Goal: Task Accomplishment & Management: Use online tool/utility

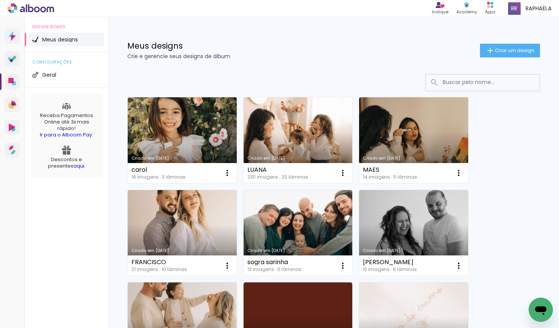
click at [196, 125] on link "Criado em [DATE]" at bounding box center [182, 140] width 109 height 86
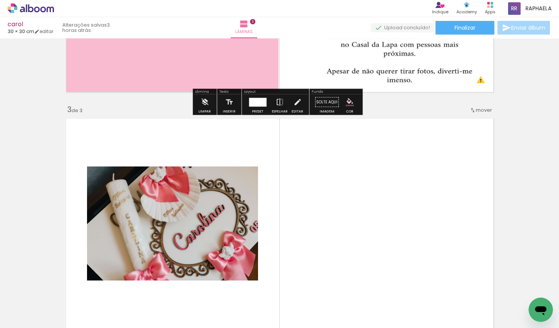
scroll to position [420, 0]
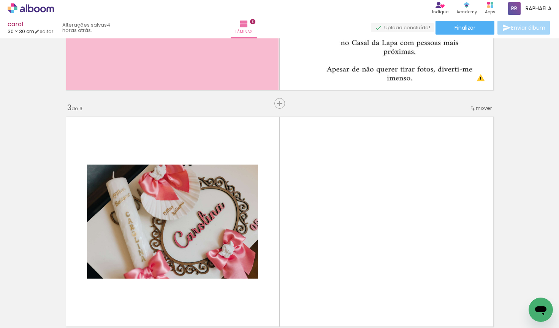
click at [223, 307] on quentale-thumb at bounding box center [203, 302] width 43 height 44
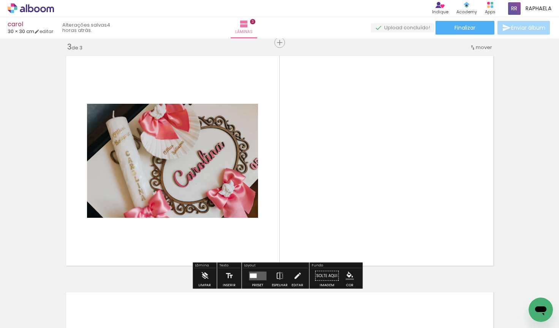
scroll to position [491, 0]
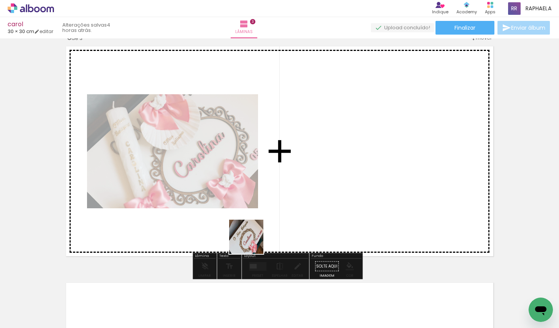
drag, startPoint x: 288, startPoint y: 309, endPoint x: 230, endPoint y: 170, distance: 151.2
click at [230, 170] on quentale-workspace at bounding box center [279, 164] width 559 height 328
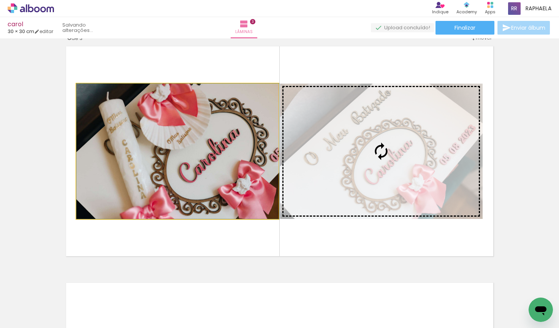
drag, startPoint x: 230, startPoint y: 170, endPoint x: 369, endPoint y: 170, distance: 139.4
click at [0, 0] on slot at bounding box center [0, 0] width 0 height 0
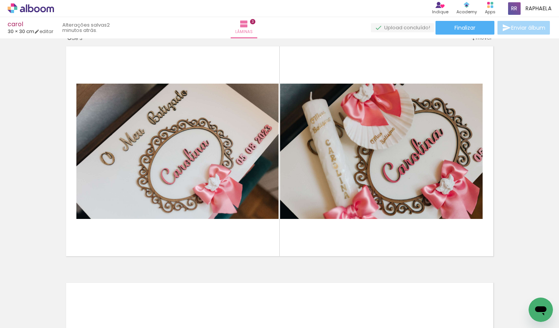
scroll to position [0, 187]
